Goal: Task Accomplishment & Management: Complete application form

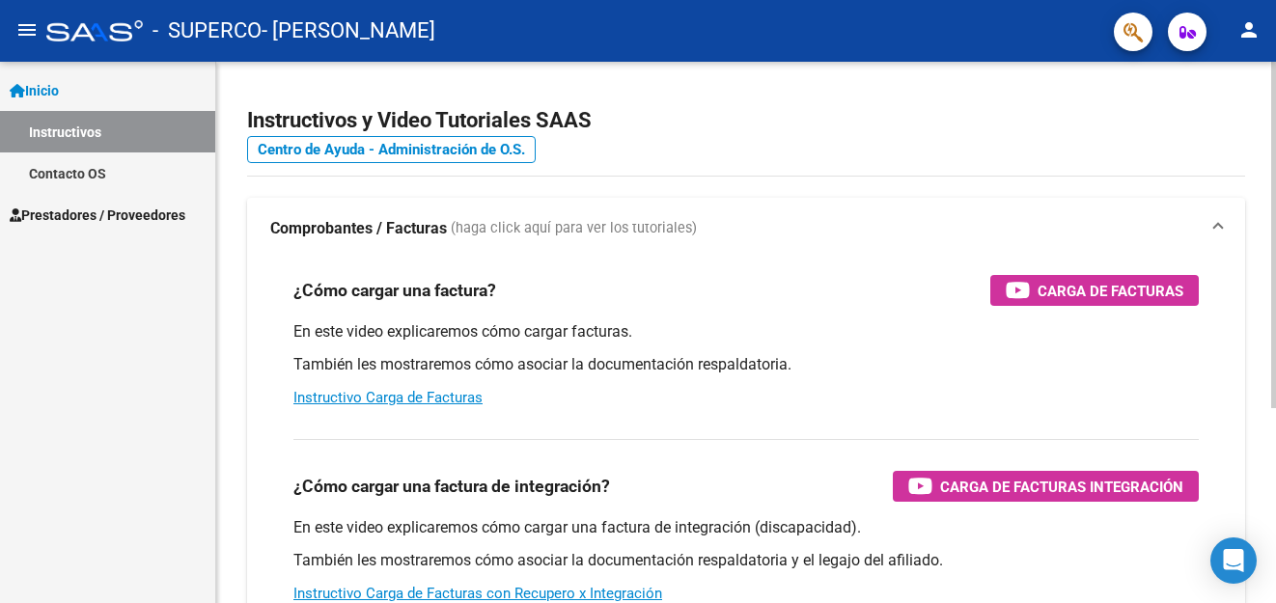
click at [1273, 185] on div at bounding box center [1273, 239] width 5 height 347
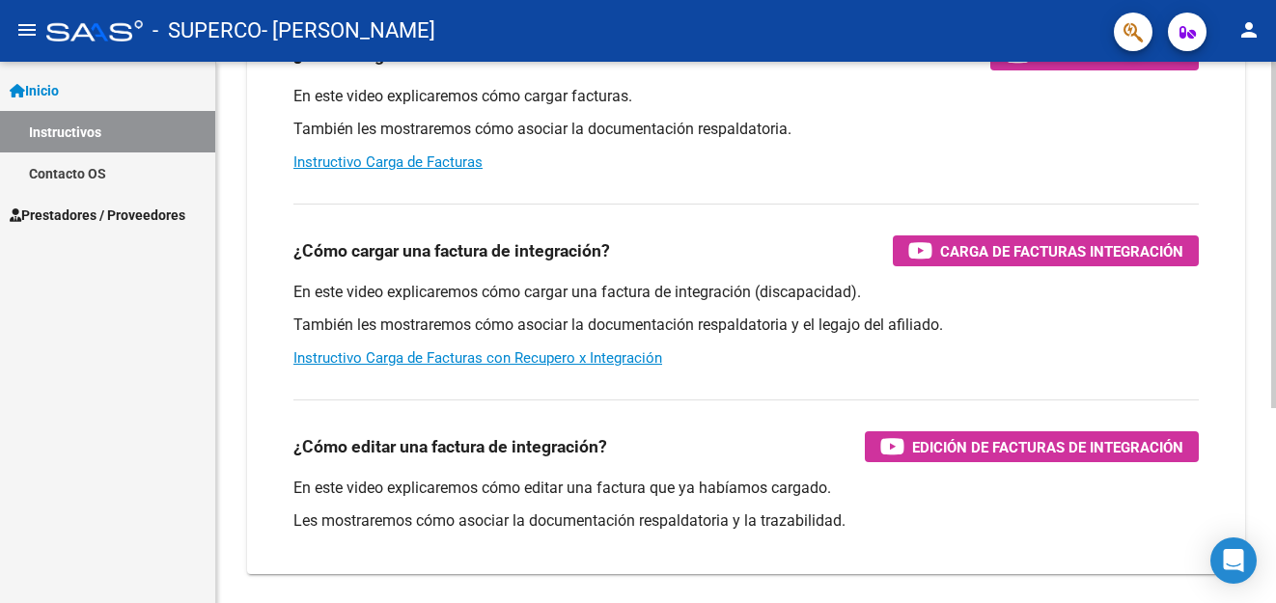
click at [1259, 338] on div "Instructivos y Video Tutoriales SAAS Centro de Ayuda - Administración de O.S. C…" at bounding box center [748, 243] width 1065 height 846
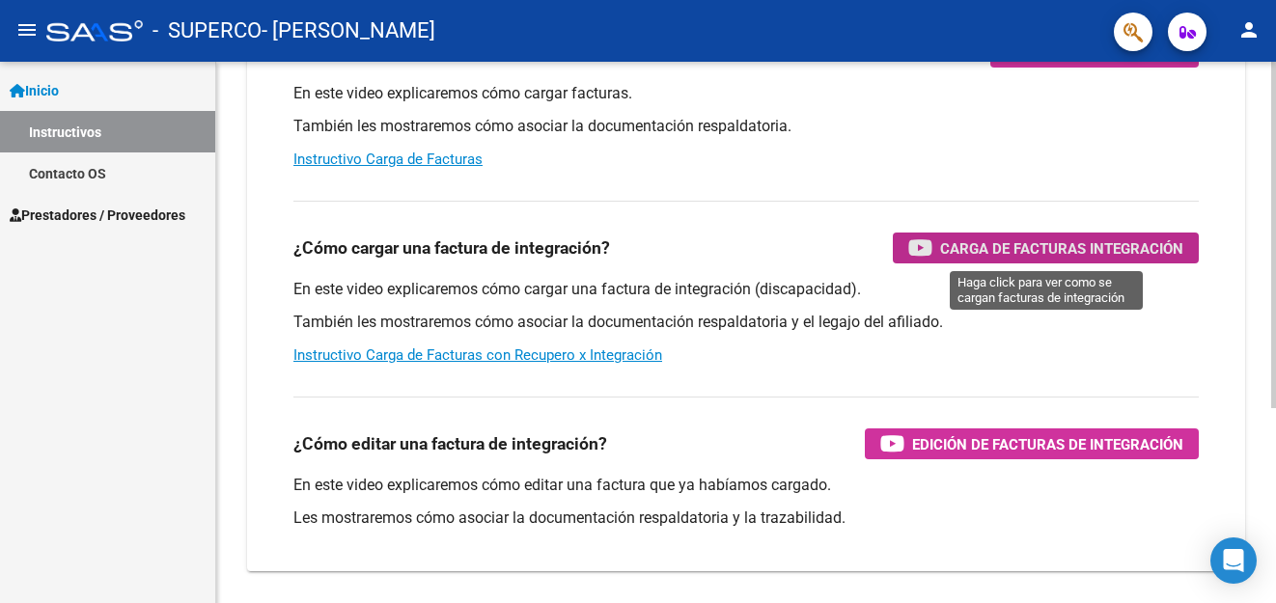
click at [1031, 240] on span "Carga de Facturas Integración" at bounding box center [1061, 248] width 243 height 24
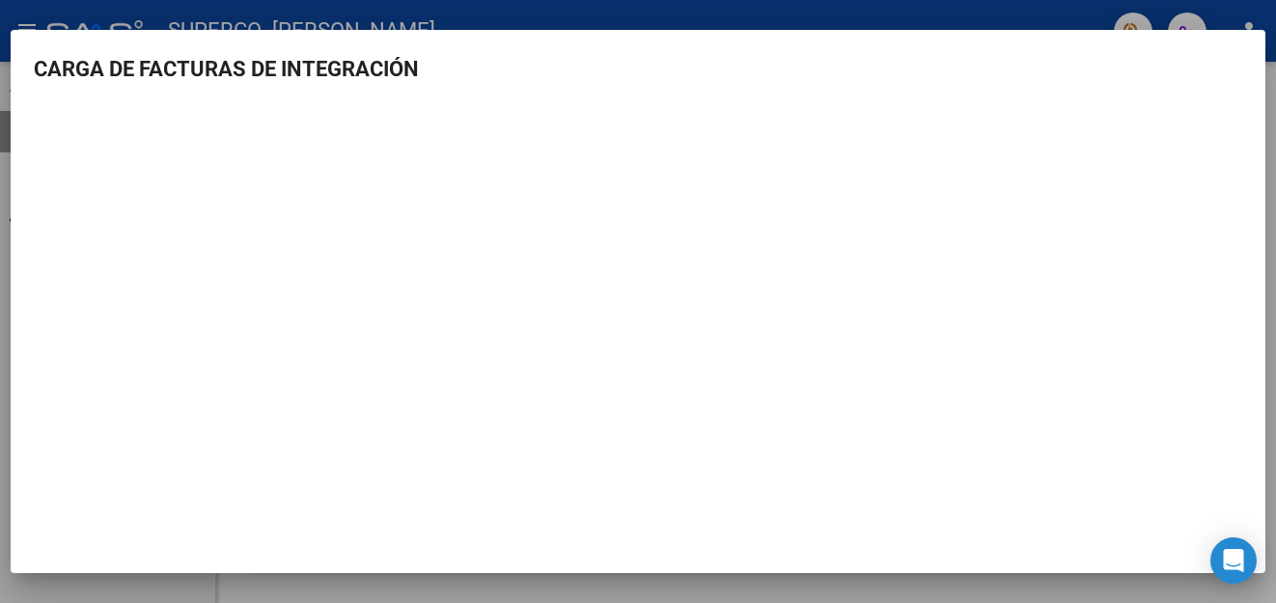
click at [986, 8] on div at bounding box center [638, 301] width 1276 height 603
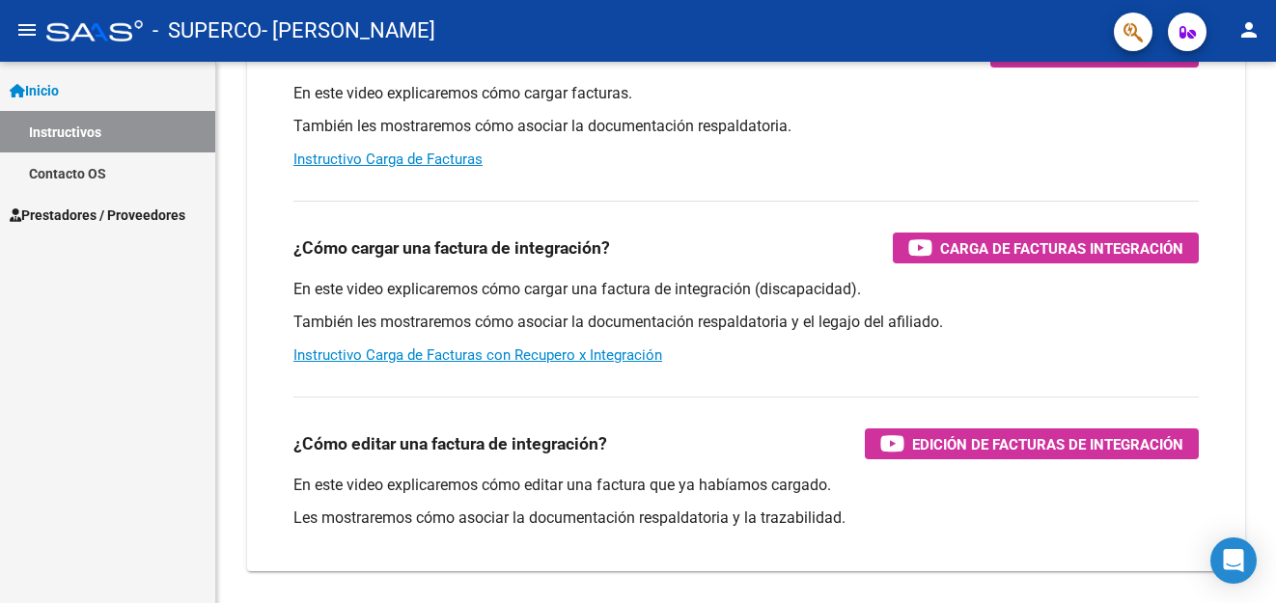
click at [46, 211] on span "Prestadores / Proveedores" at bounding box center [98, 215] width 176 height 21
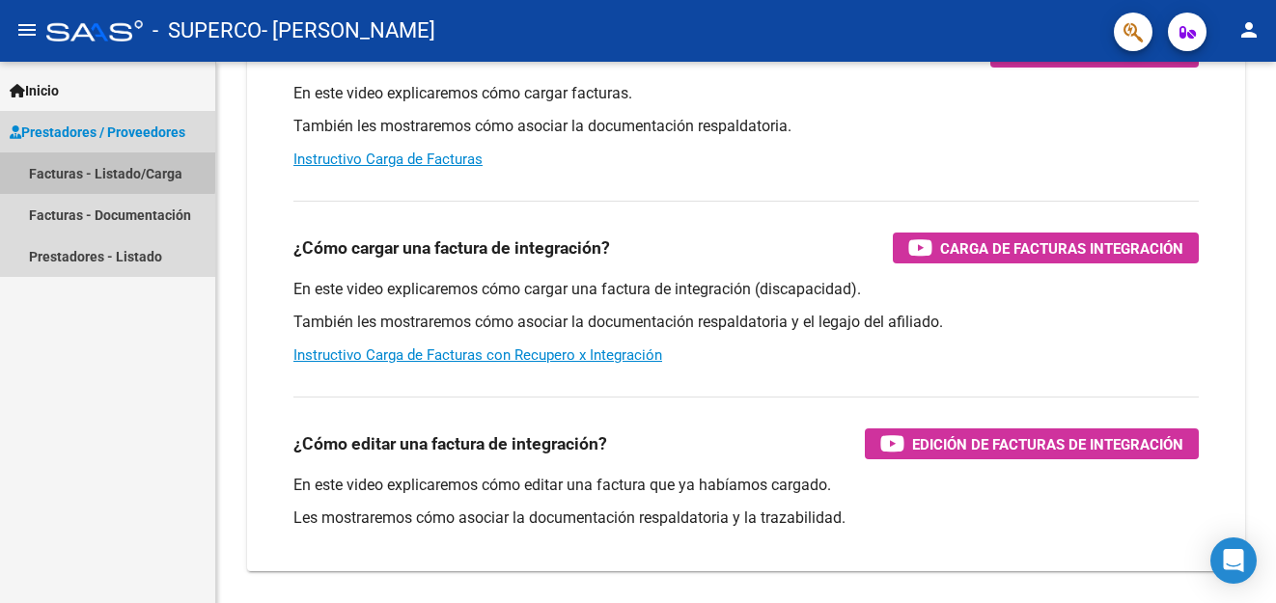
click at [102, 171] on link "Facturas - Listado/Carga" at bounding box center [107, 173] width 215 height 42
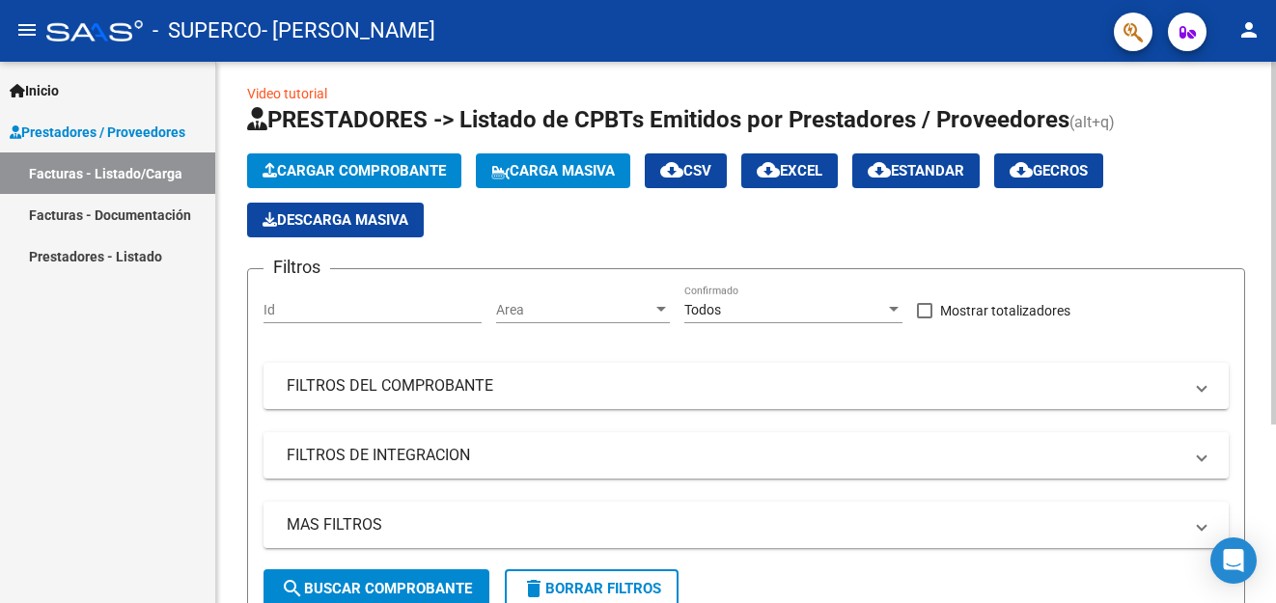
scroll to position [7, 0]
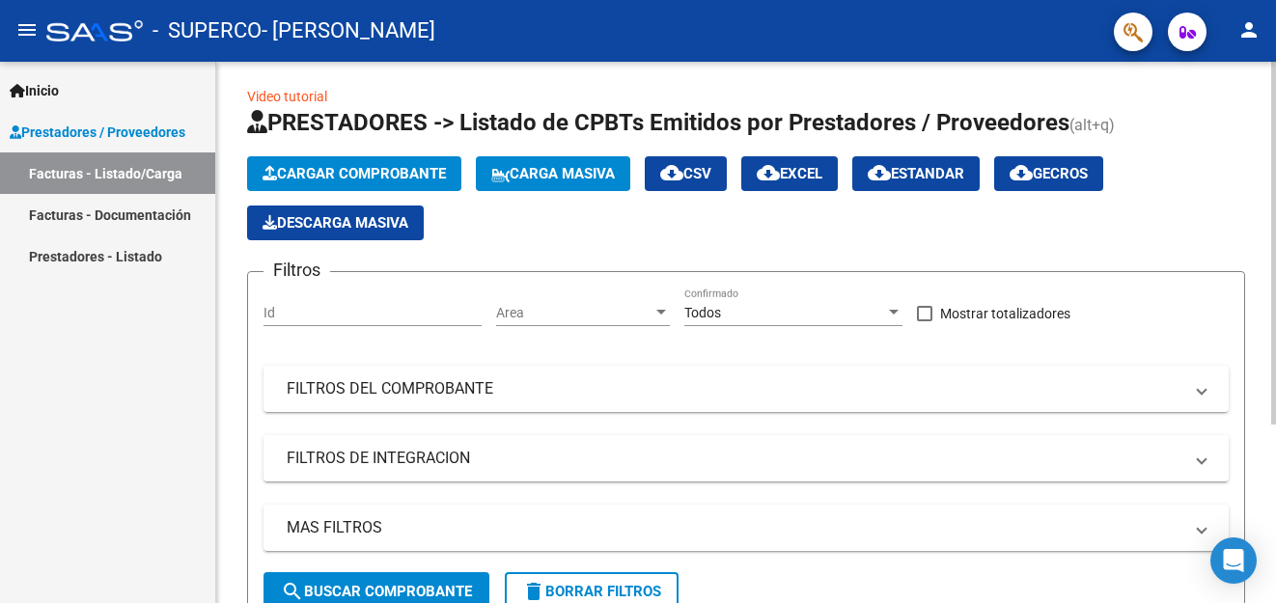
click at [1275, 83] on html "menu - SUPERCO - [PERSON_NAME] person Inicio Instructivos Contacto OS Prestador…" at bounding box center [638, 301] width 1276 height 603
click at [348, 173] on span "Cargar Comprobante" at bounding box center [354, 173] width 183 height 17
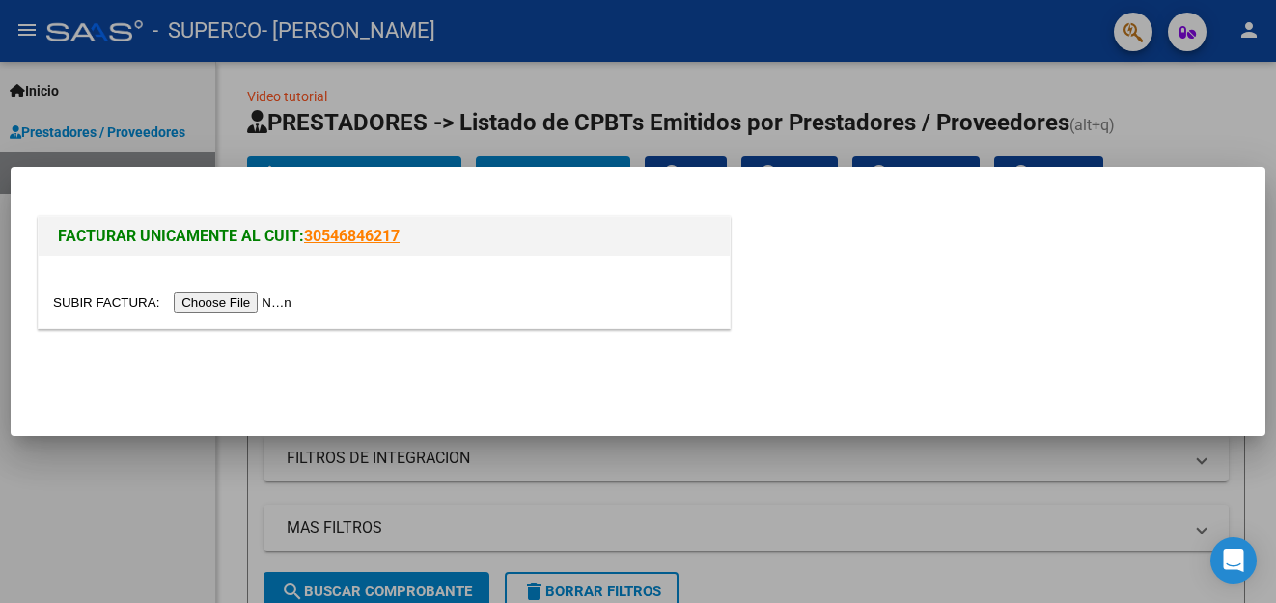
click at [239, 298] on input "file" at bounding box center [175, 302] width 244 height 20
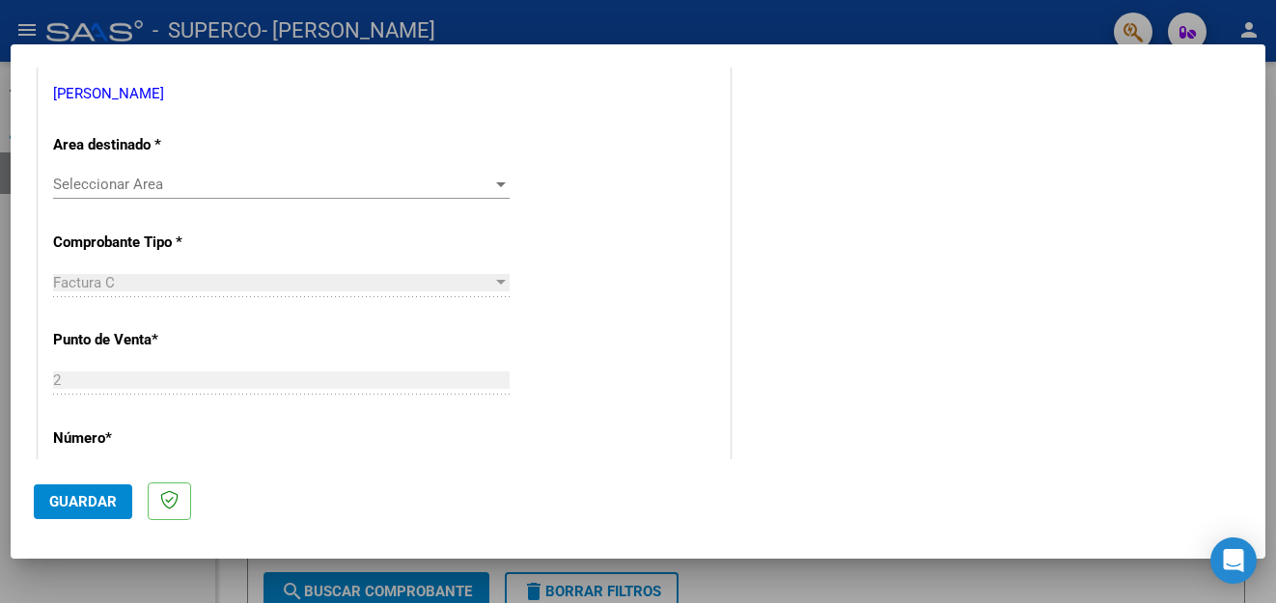
scroll to position [405, 0]
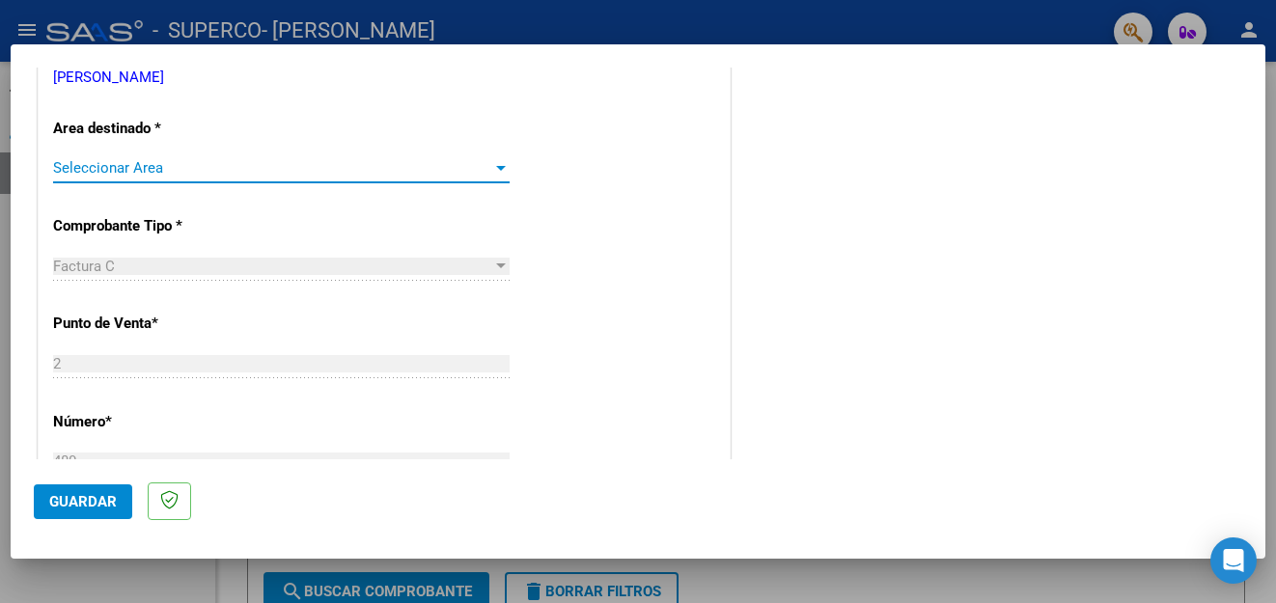
click at [499, 174] on div at bounding box center [500, 167] width 17 height 15
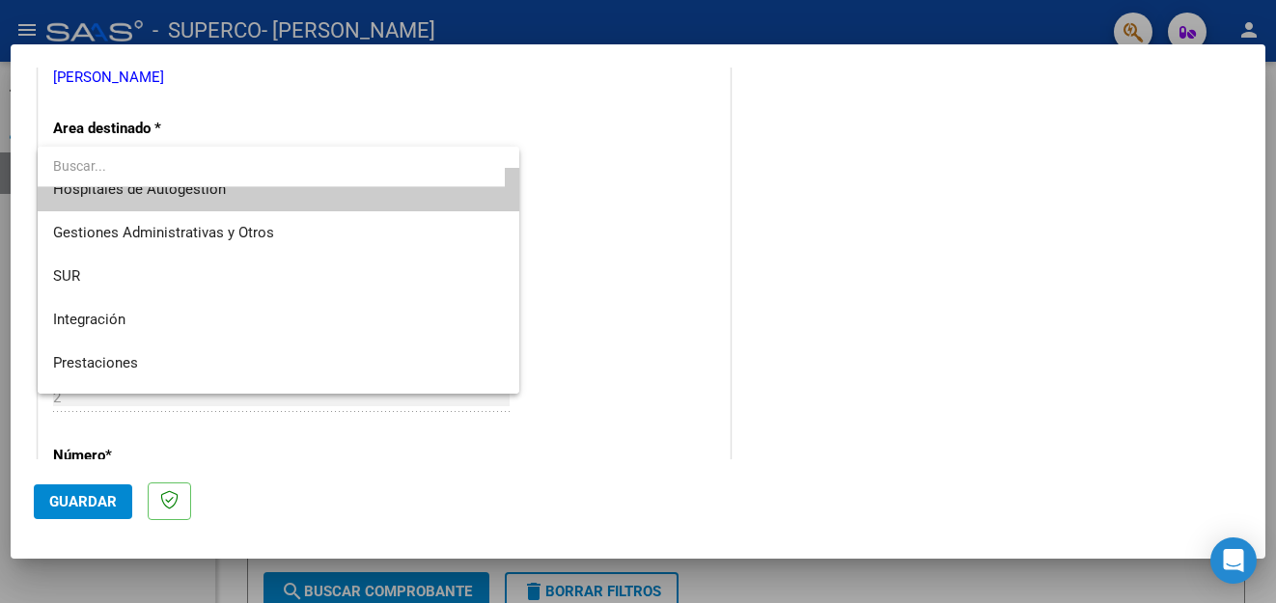
scroll to position [0, 0]
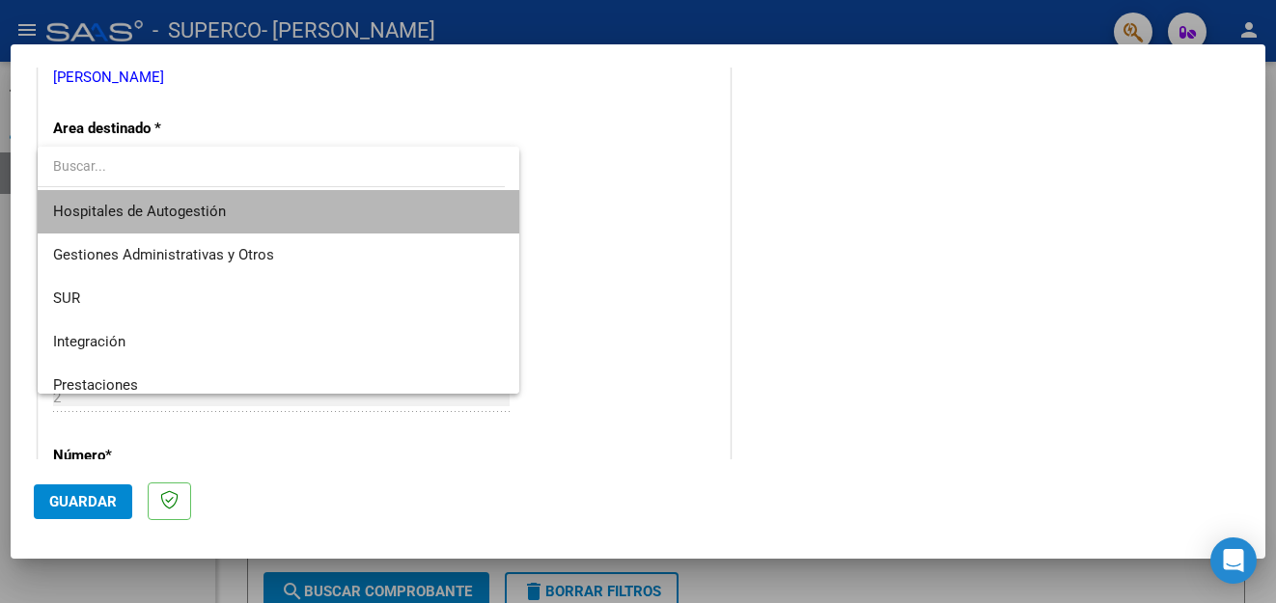
click at [459, 210] on span "Hospitales de Autogestión" at bounding box center [278, 211] width 451 height 43
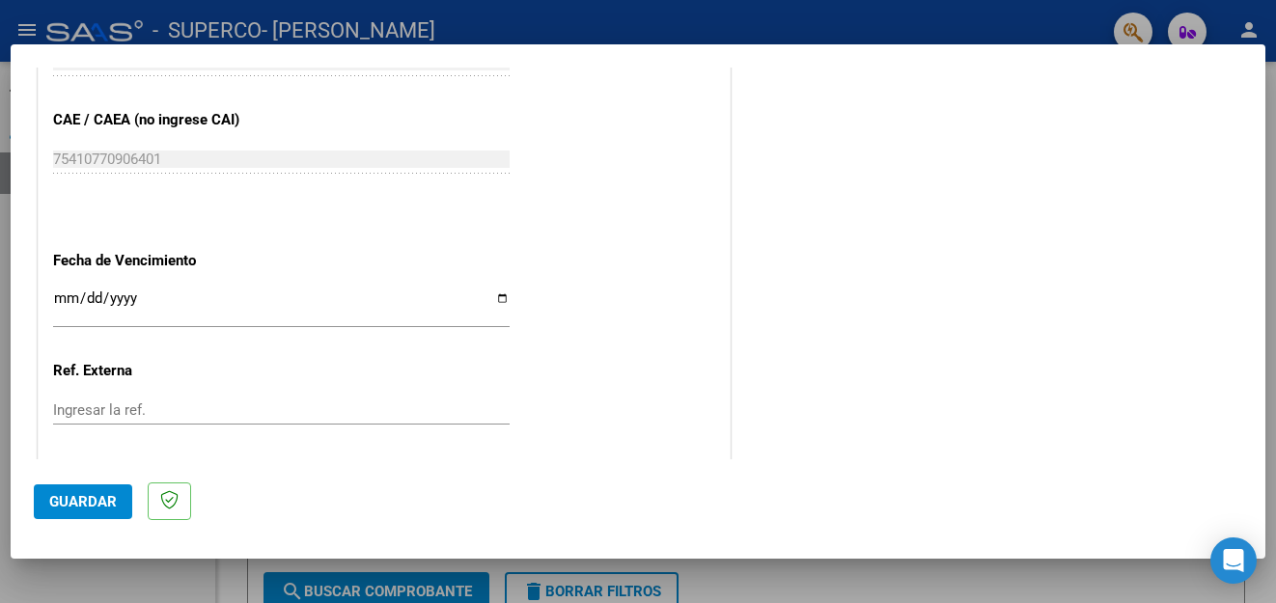
scroll to position [1016, 0]
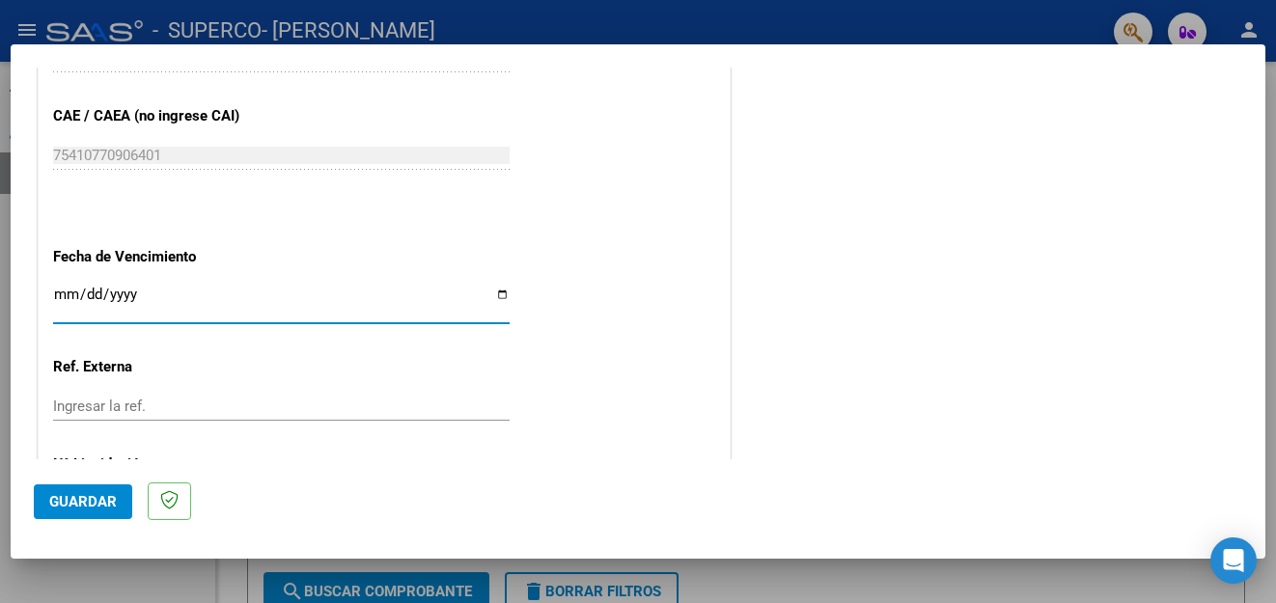
click at [493, 292] on input "Ingresar la fecha" at bounding box center [281, 302] width 457 height 31
type input "[DATE]"
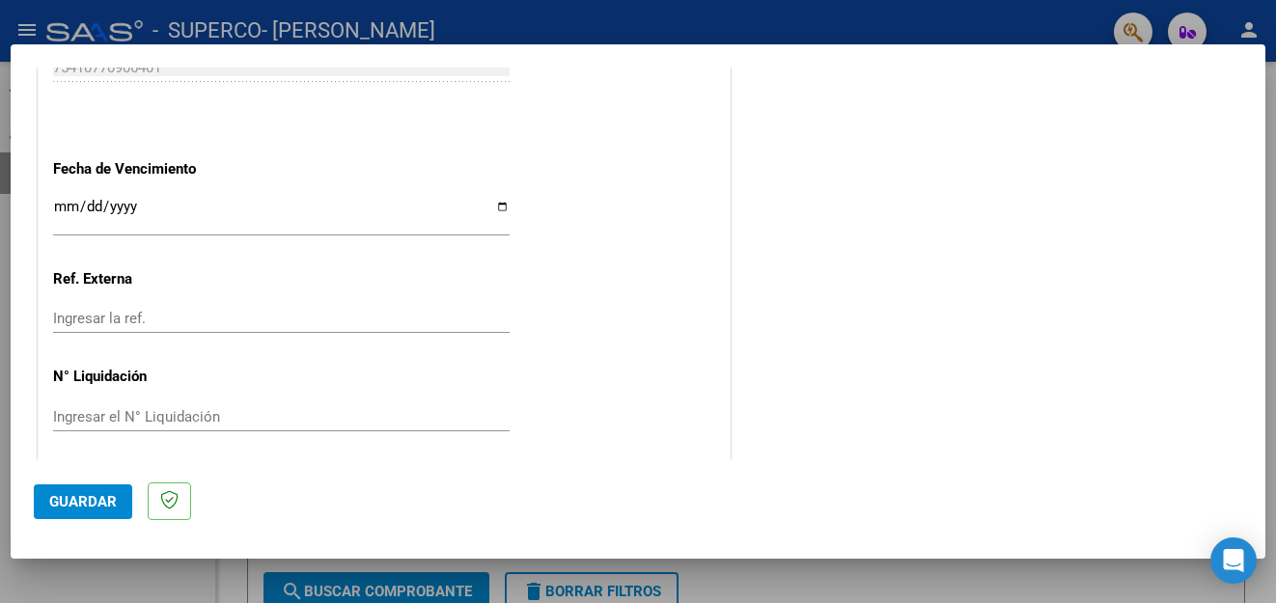
scroll to position [1113, 0]
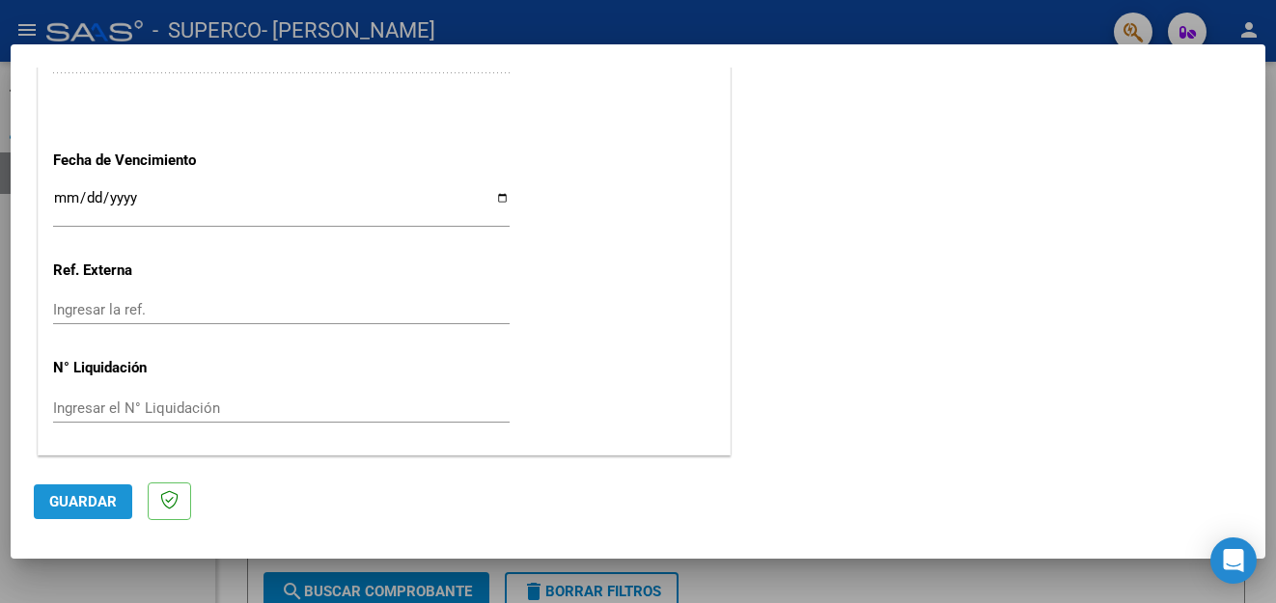
click at [111, 494] on span "Guardar" at bounding box center [83, 501] width 68 height 17
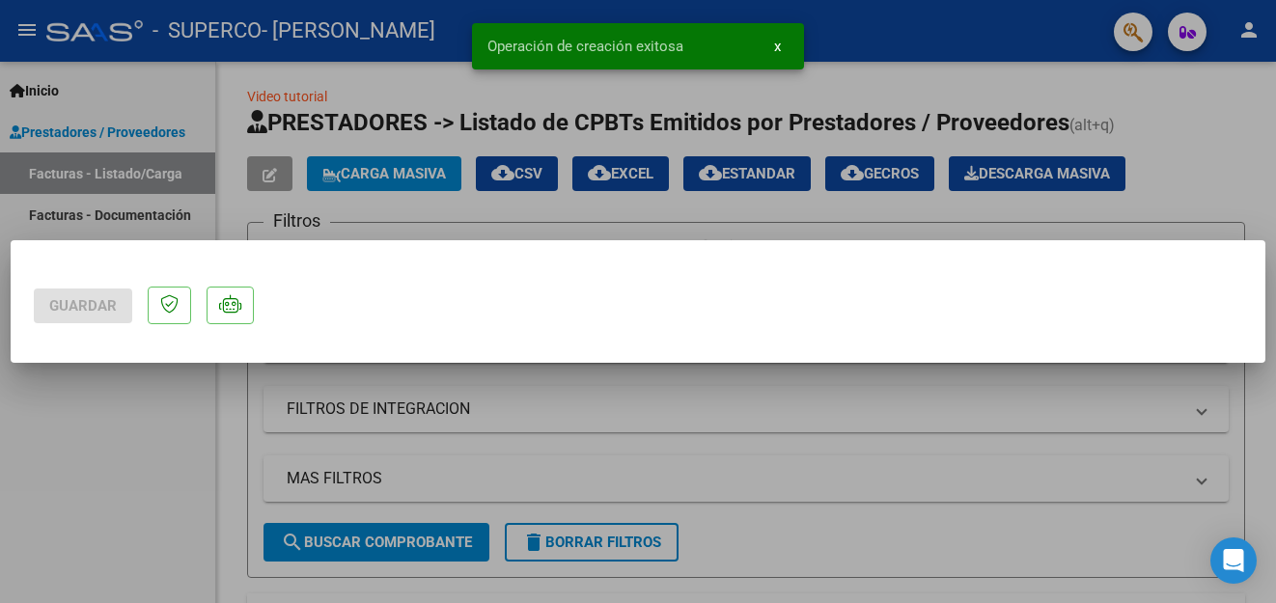
scroll to position [0, 0]
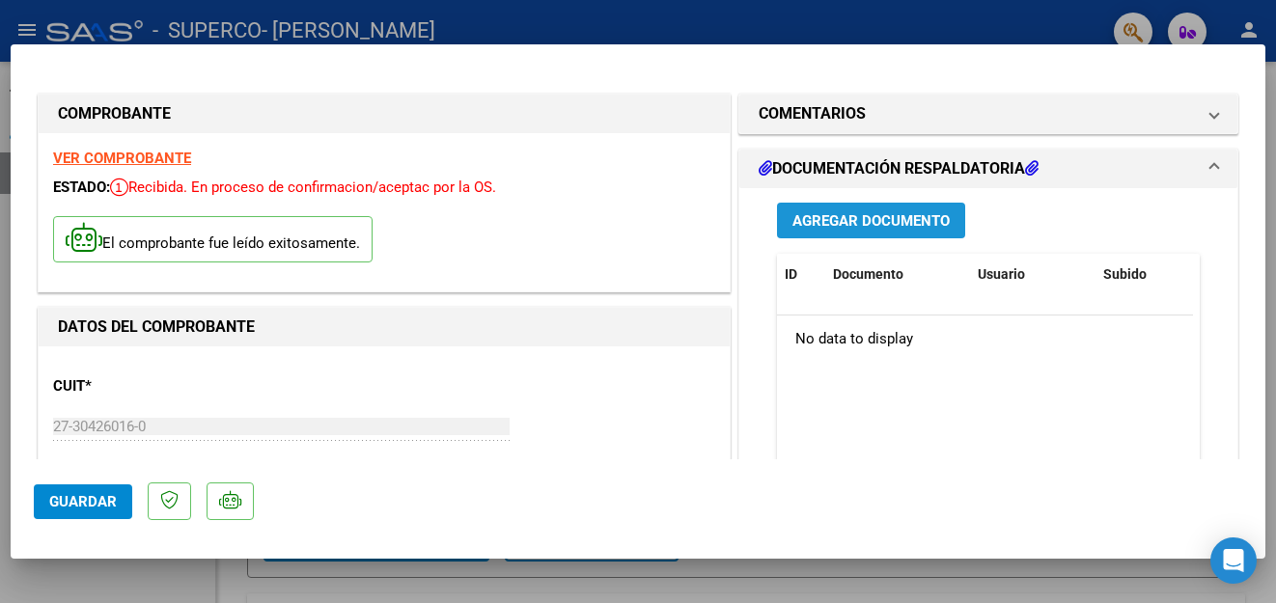
click at [882, 211] on span "Agregar Documento" at bounding box center [870, 219] width 157 height 17
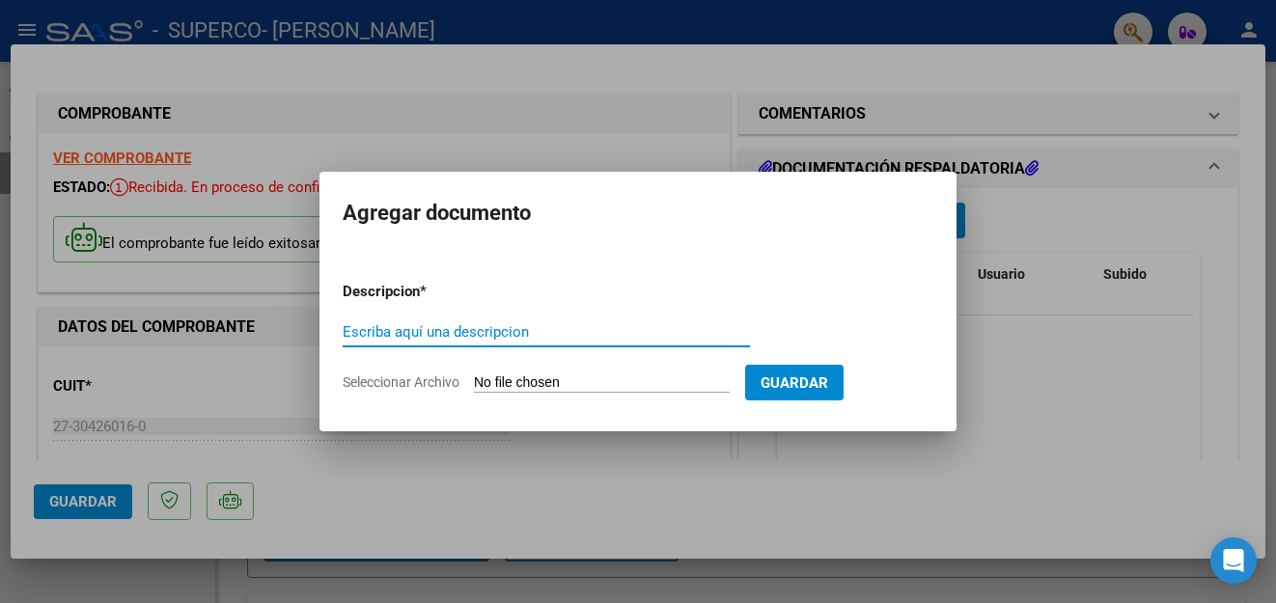
click at [609, 327] on input "Escriba aquí una descripcion" at bounding box center [546, 331] width 407 height 17
type input "planilla asistencia"
click at [649, 381] on input "Seleccionar Archivo" at bounding box center [602, 383] width 256 height 18
type input "C:\fakepath\[PERSON_NAME]- planilla Sept.pdf"
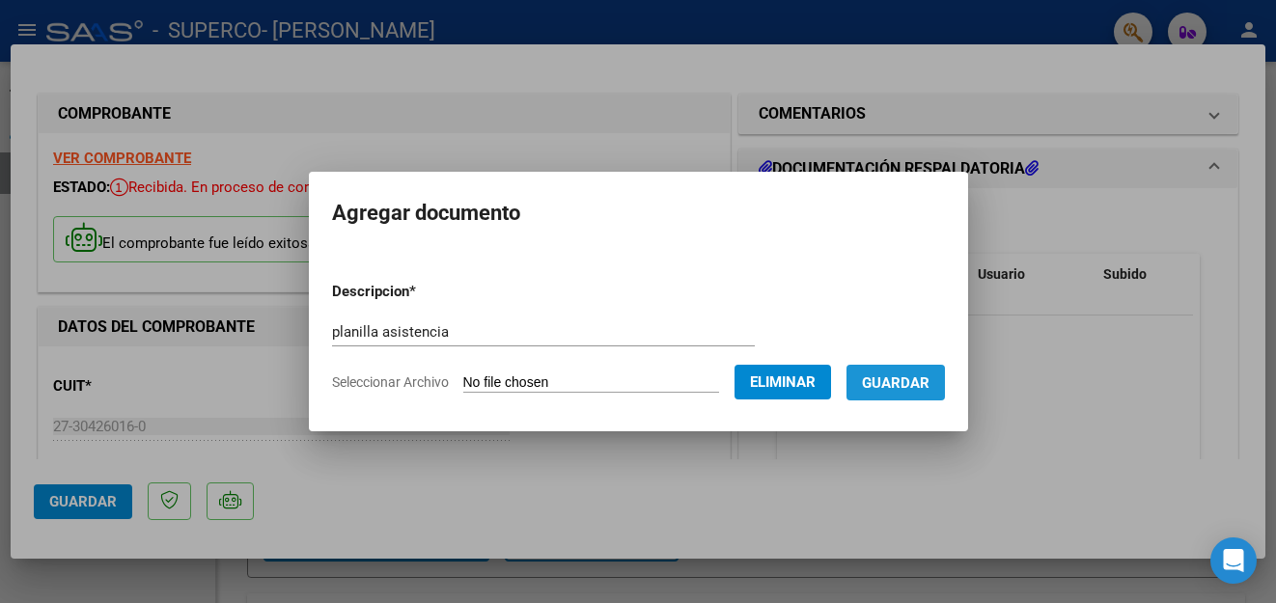
click at [929, 376] on span "Guardar" at bounding box center [896, 382] width 68 height 17
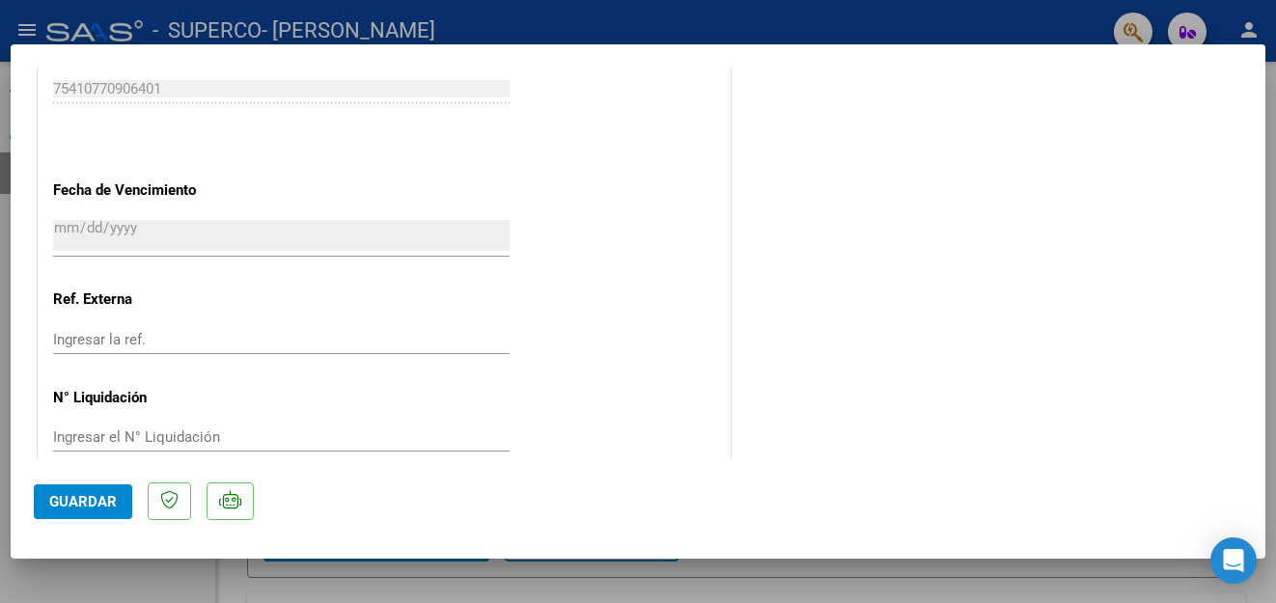
scroll to position [1150, 0]
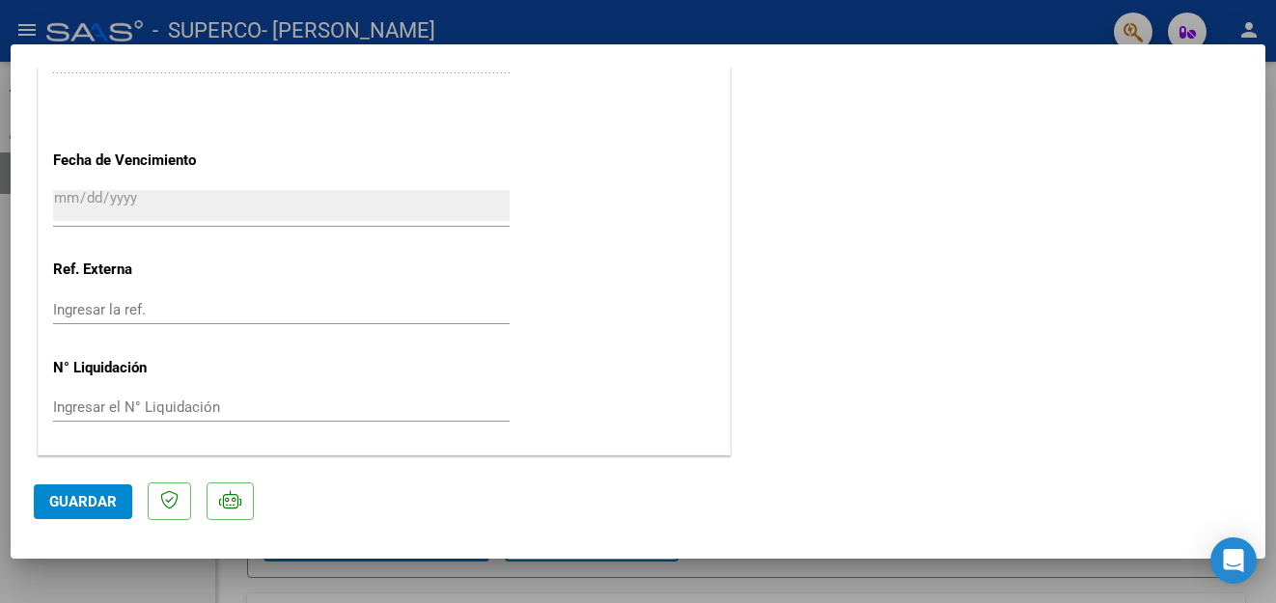
click at [103, 501] on span "Guardar" at bounding box center [83, 501] width 68 height 17
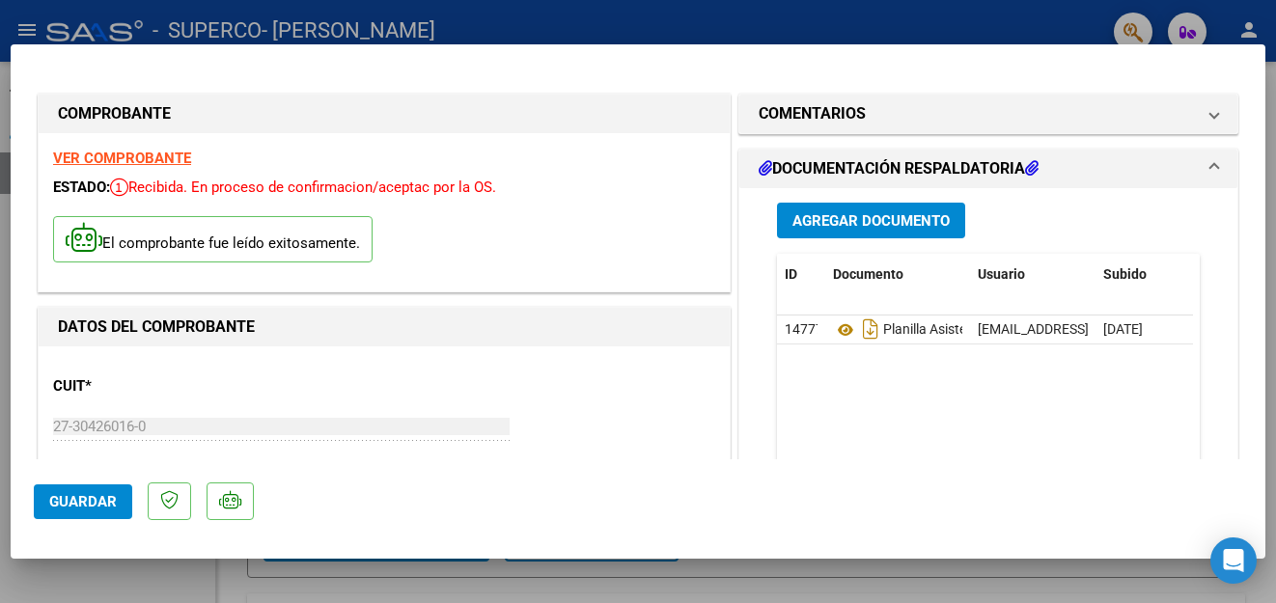
click at [779, 7] on div at bounding box center [638, 301] width 1276 height 603
type input "$ 0,00"
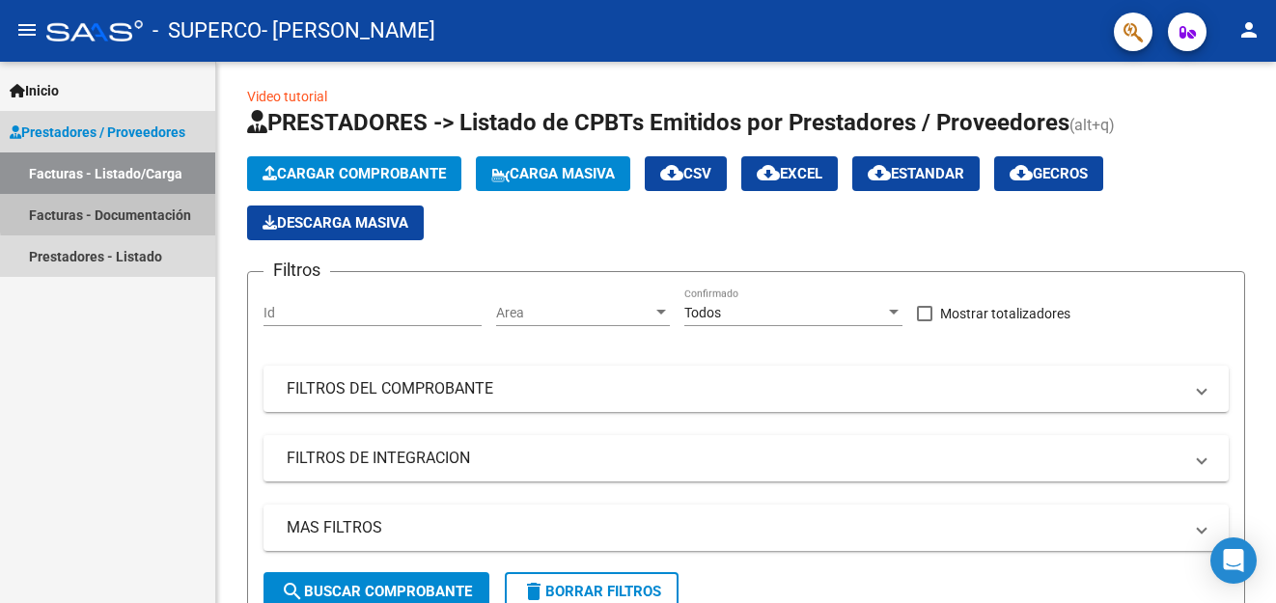
click at [150, 208] on link "Facturas - Documentación" at bounding box center [107, 215] width 215 height 42
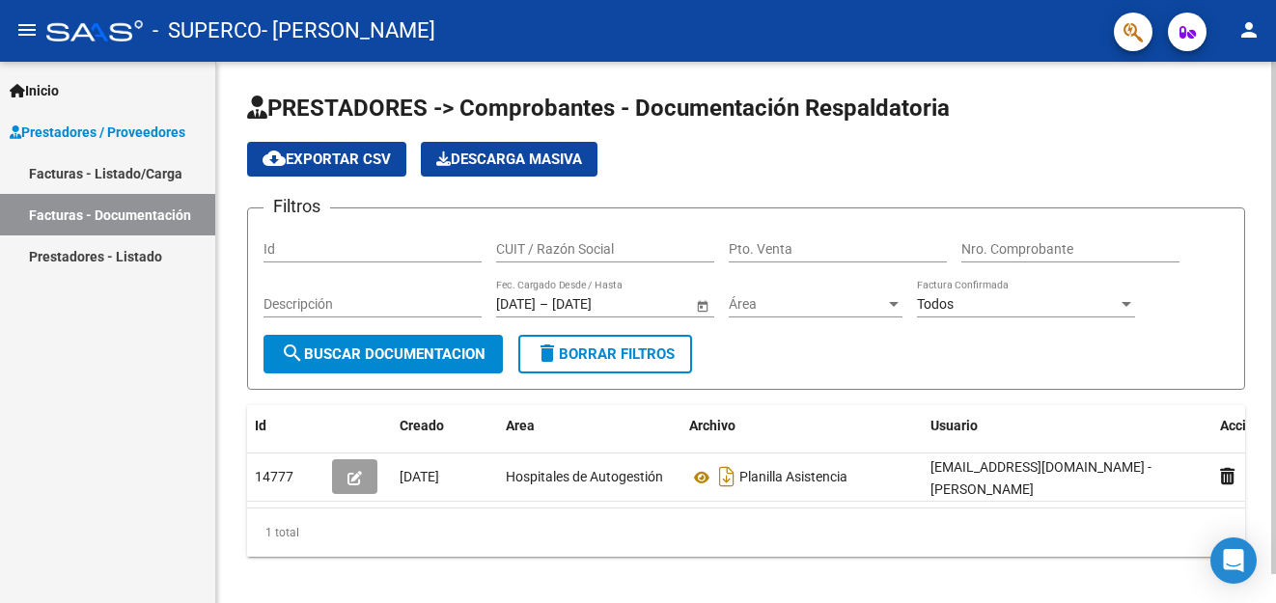
scroll to position [31, 0]
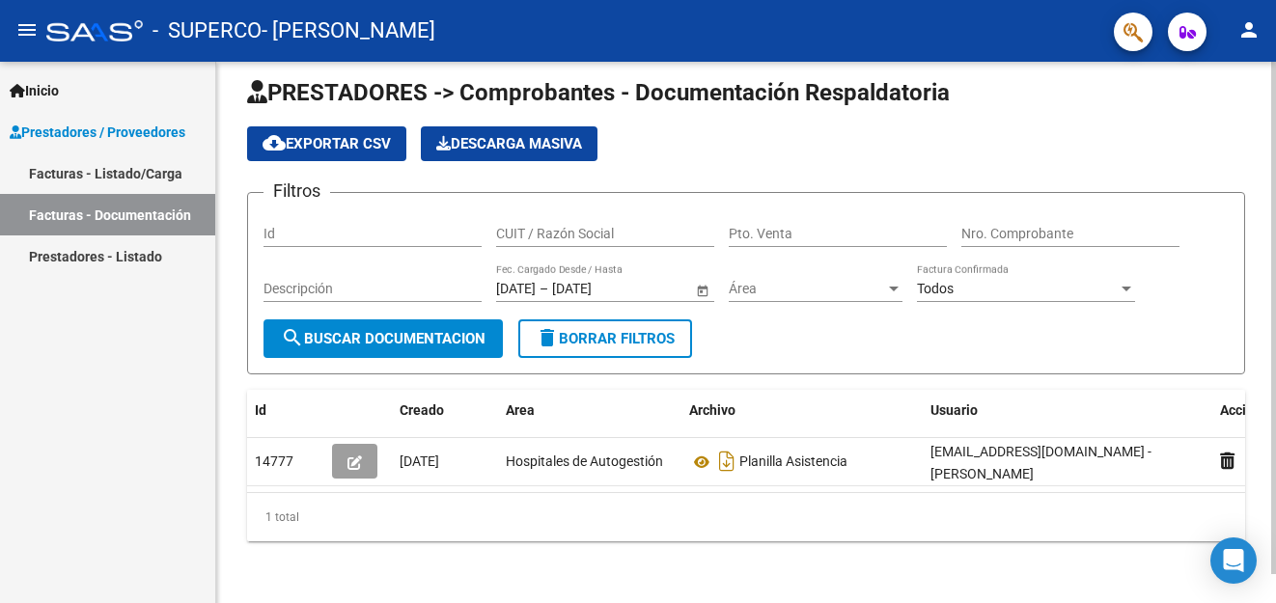
click at [1218, 86] on div "PRESTADORES -> Comprobantes - Documentación Respaldatoria cloud_download Export…" at bounding box center [748, 324] width 1065 height 557
